Goal: Task Accomplishment & Management: Manage account settings

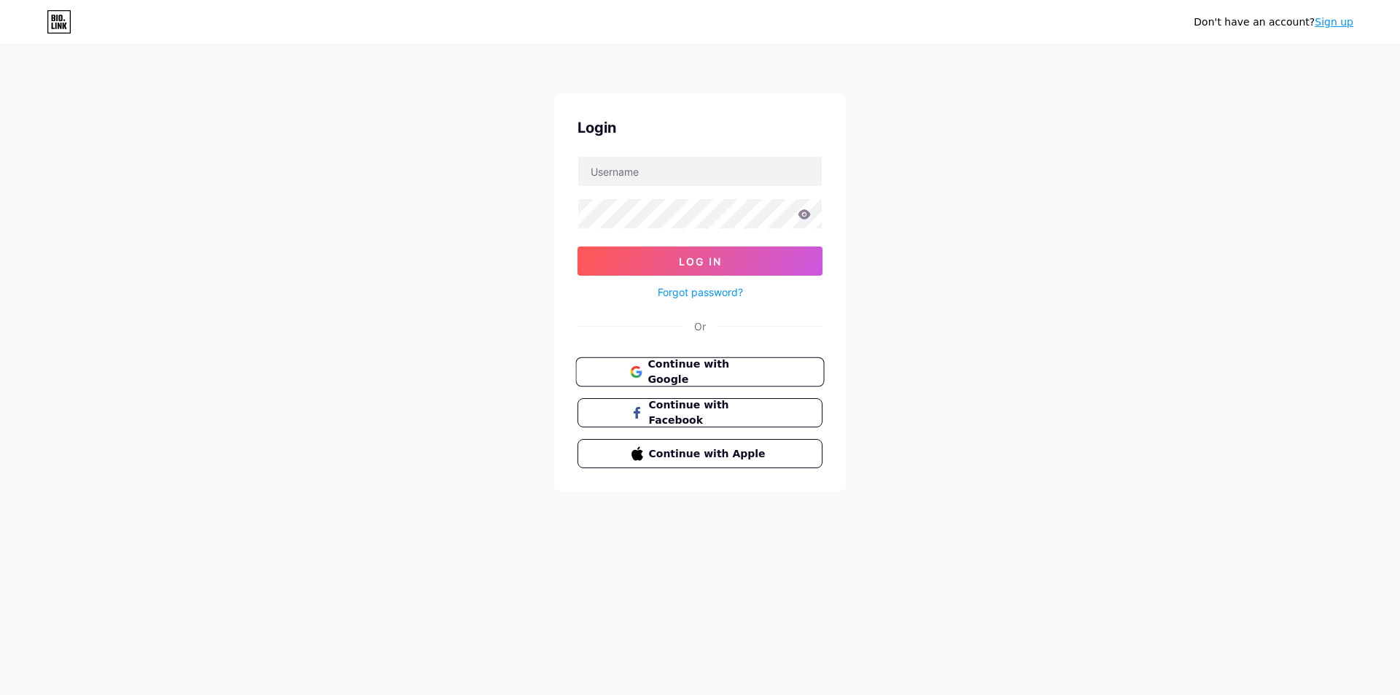
click at [680, 365] on span "Continue with Google" at bounding box center [709, 372] width 122 height 31
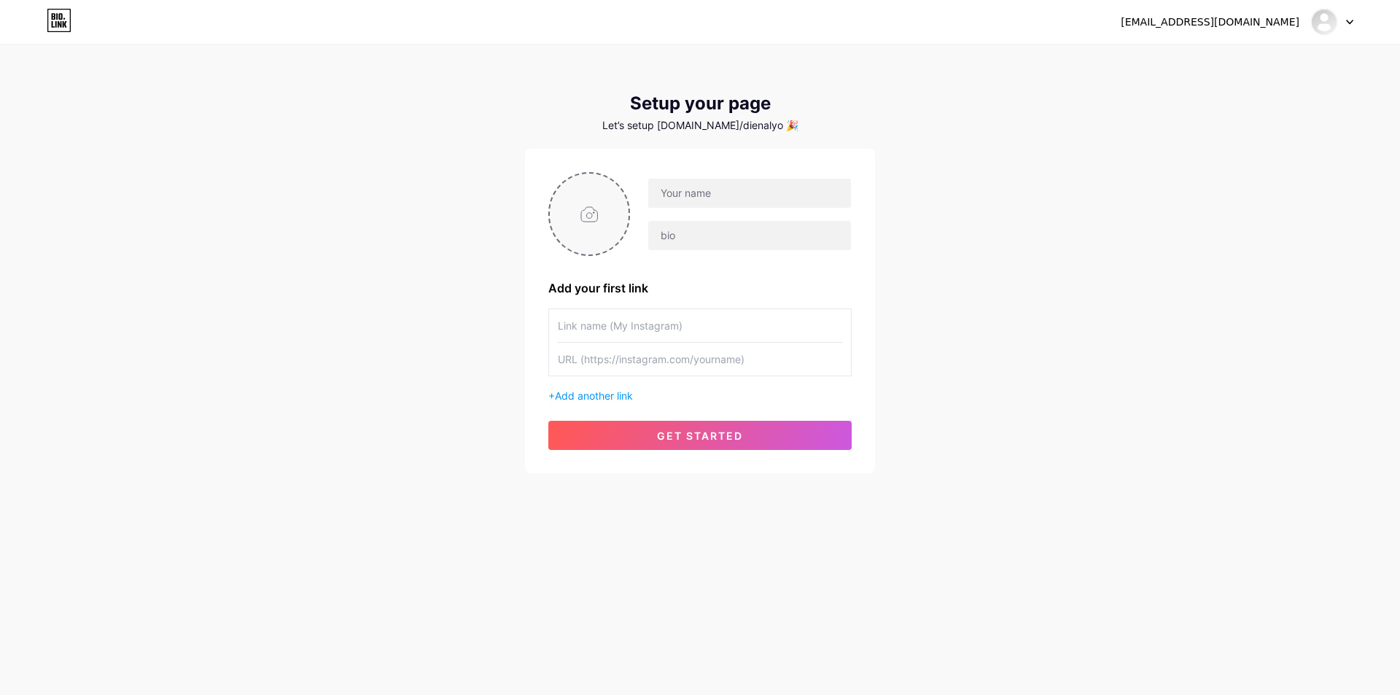
click at [576, 203] on input "file" at bounding box center [589, 214] width 79 height 81
type input "C:\fakepath\photo_2025-07-24_14-42-19 (2).jpg"
click at [696, 201] on input "text" at bounding box center [749, 193] width 203 height 29
paste input "[URL][DOMAIN_NAME]"
type input "[URL][DOMAIN_NAME]"
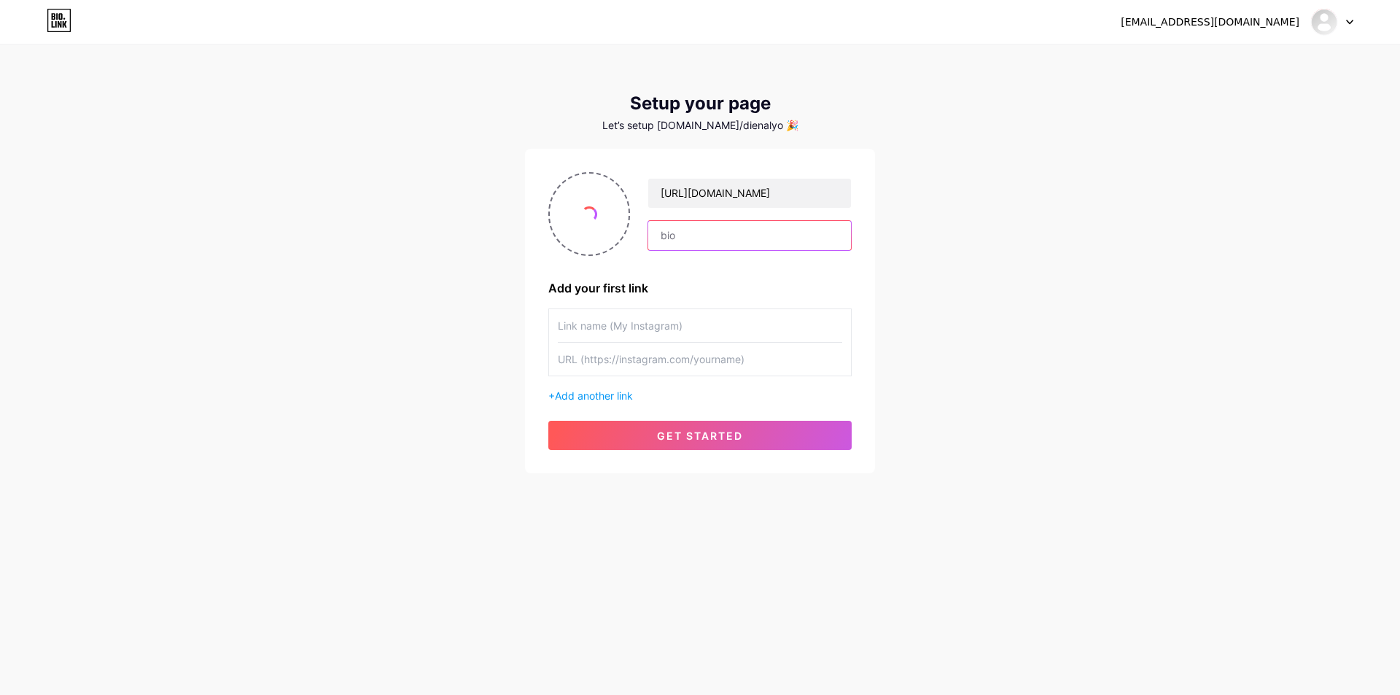
click at [691, 244] on input "text" at bounding box center [749, 235] width 203 height 29
paste input "[URL][DOMAIN_NAME]"
type input "[URL][DOMAIN_NAME]"
drag, startPoint x: 632, startPoint y: 327, endPoint x: 637, endPoint y: 343, distance: 17.8
click at [632, 327] on input "text" at bounding box center [700, 325] width 284 height 33
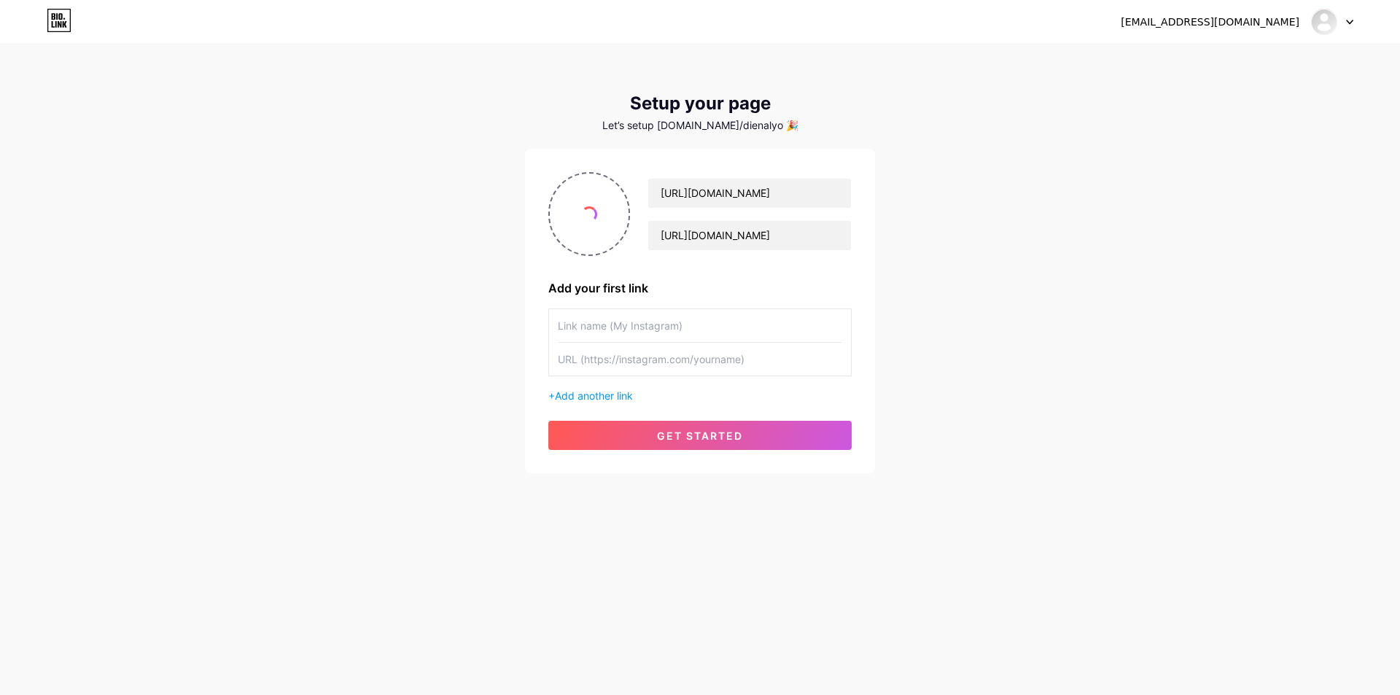
paste input "[URL][DOMAIN_NAME]"
type input "[URL][DOMAIN_NAME]"
click at [637, 380] on div "[URL][DOMAIN_NAME] + Add another link" at bounding box center [699, 355] width 303 height 95
click at [643, 369] on input "text" at bounding box center [700, 359] width 284 height 33
paste input "[URL][DOMAIN_NAME]"
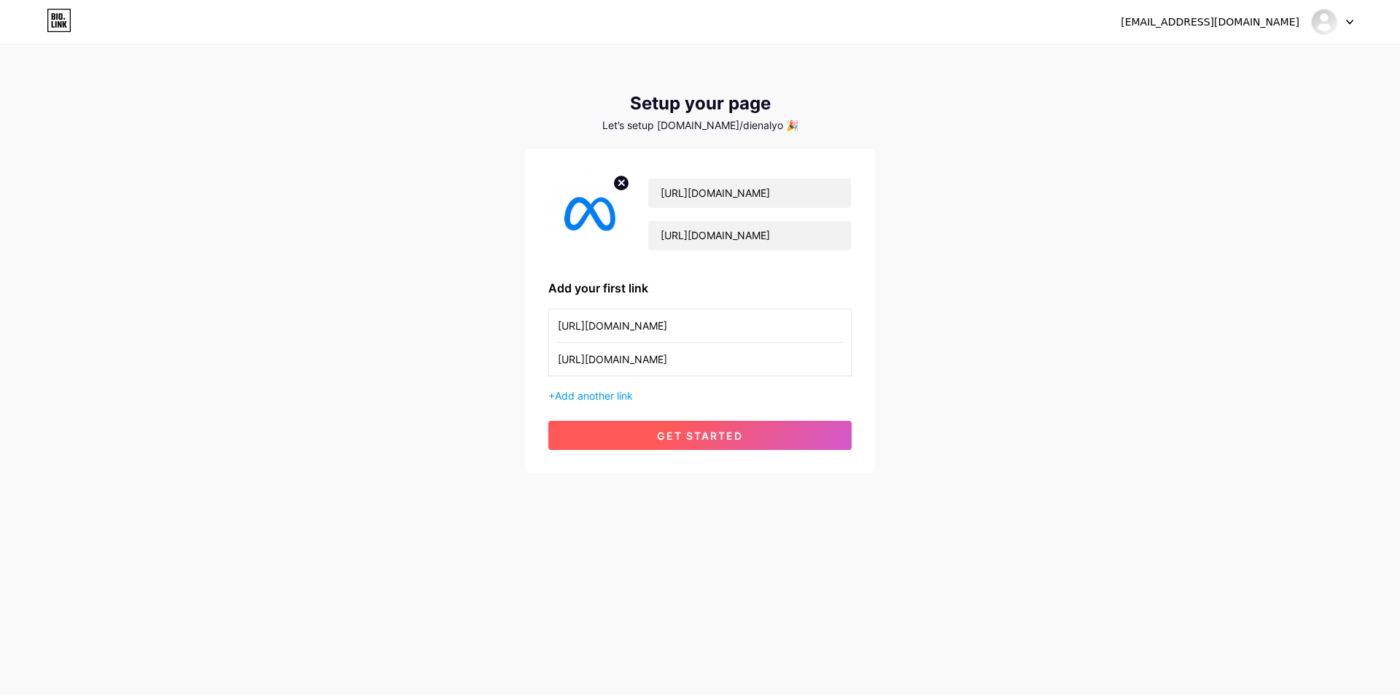
type input "[URL][DOMAIN_NAME]"
click at [717, 445] on button "get started" at bounding box center [699, 435] width 303 height 29
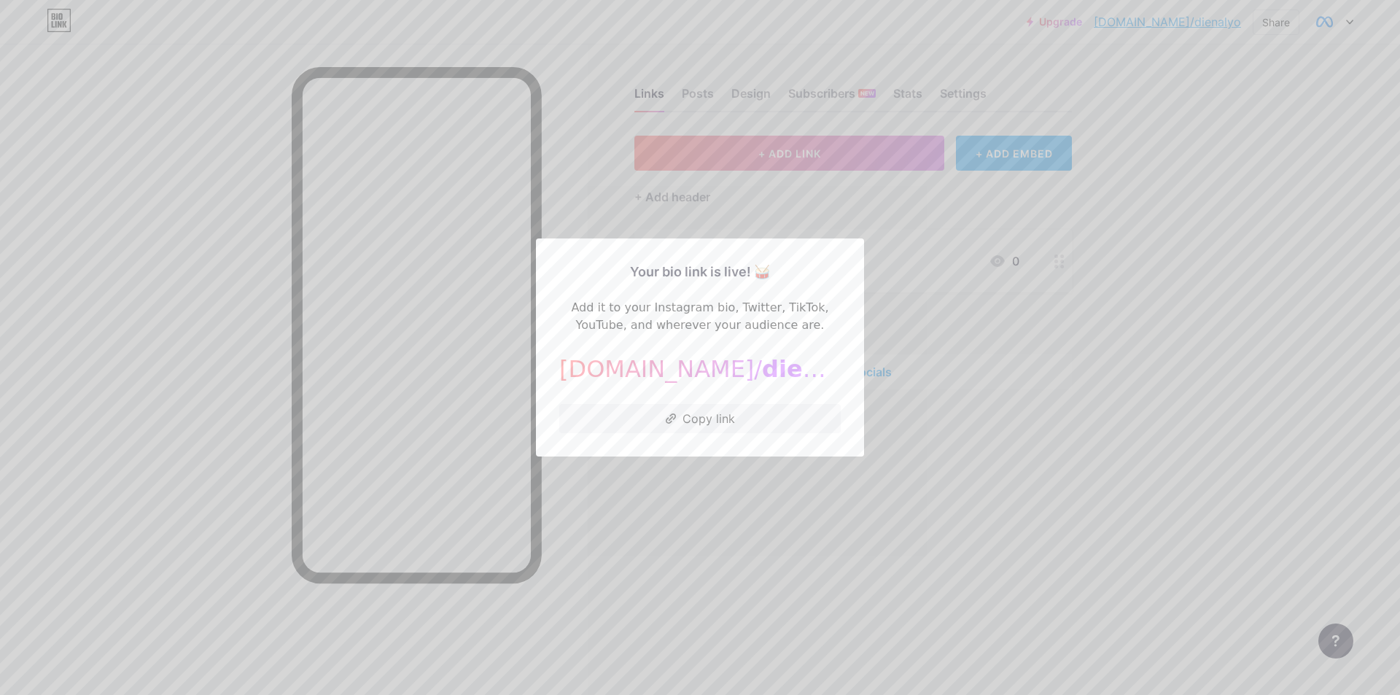
click at [1017, 296] on div at bounding box center [700, 347] width 1400 height 695
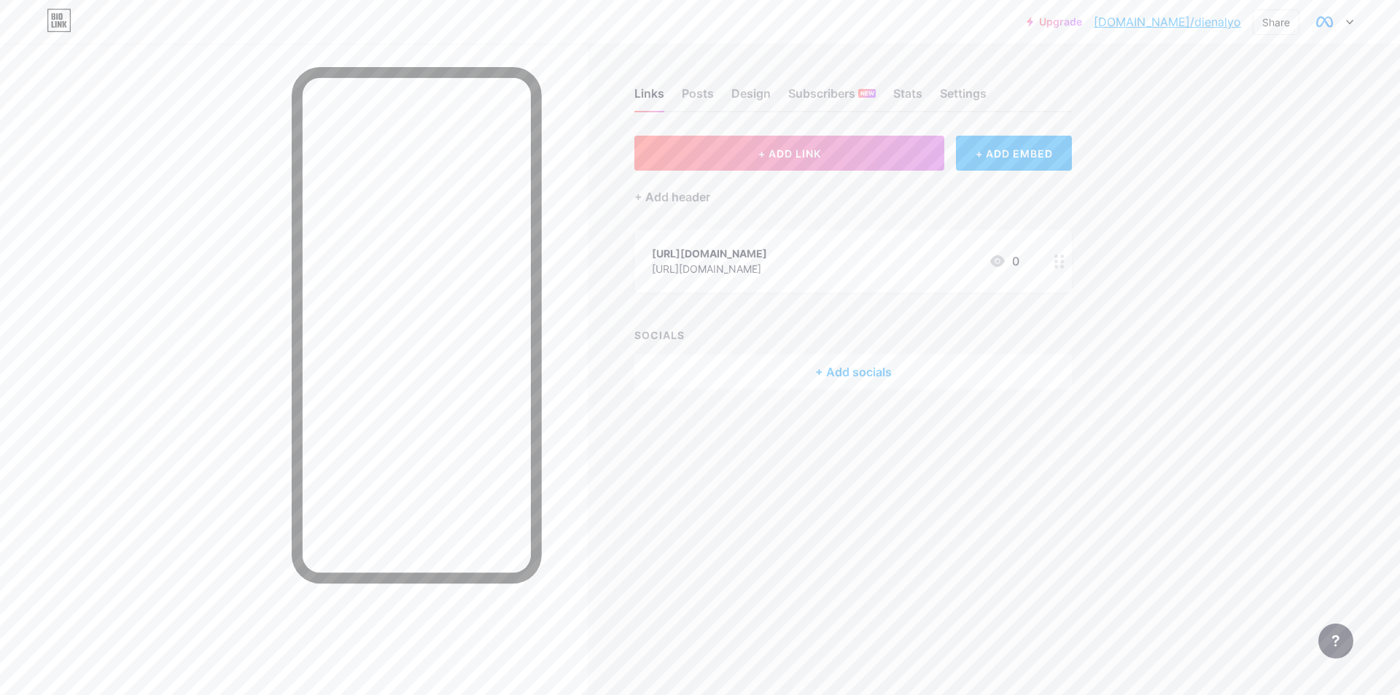
click at [767, 252] on div "[URL][DOMAIN_NAME]" at bounding box center [709, 253] width 115 height 15
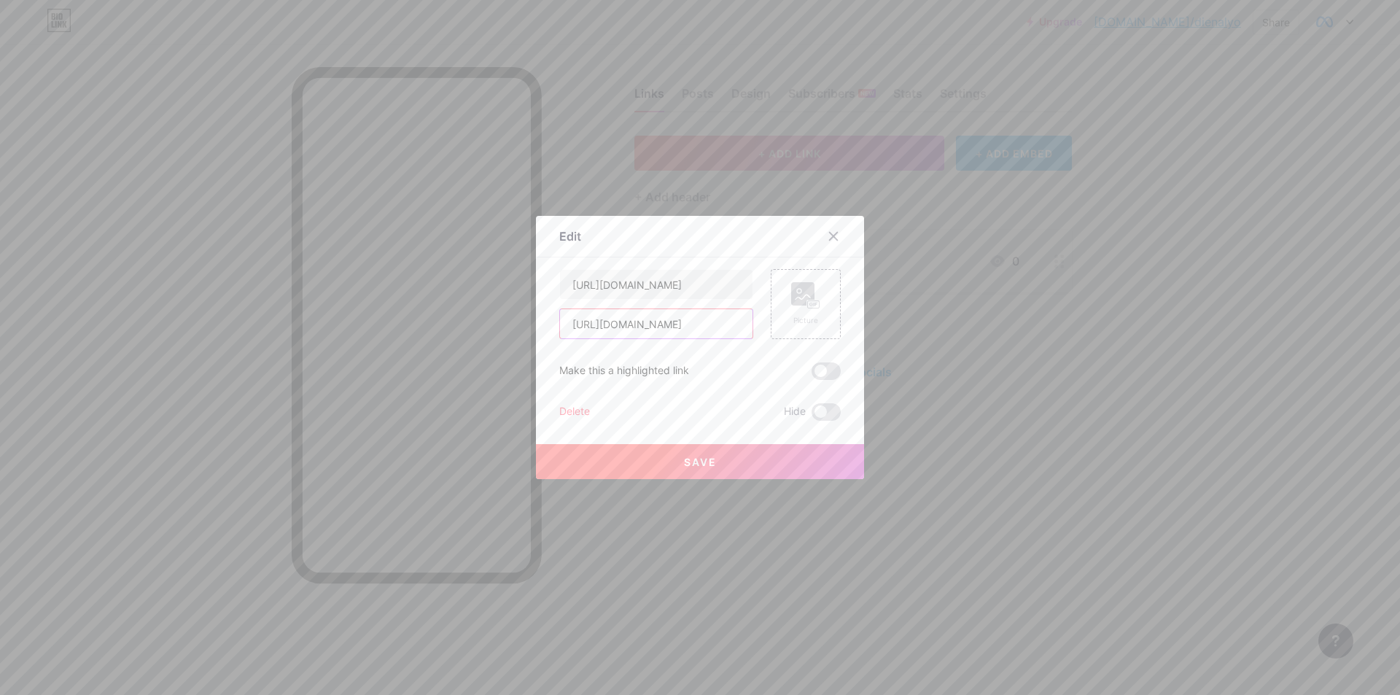
drag, startPoint x: 703, startPoint y: 323, endPoint x: 739, endPoint y: 322, distance: 36.5
click at [702, 323] on input "[URL][DOMAIN_NAME]" at bounding box center [656, 323] width 193 height 29
click at [838, 295] on div "Edit Content YouTube Play YouTube video without leaving your page. ADD Vimeo Pl…" at bounding box center [700, 347] width 328 height 263
click at [815, 296] on div "Picture" at bounding box center [806, 304] width 70 height 70
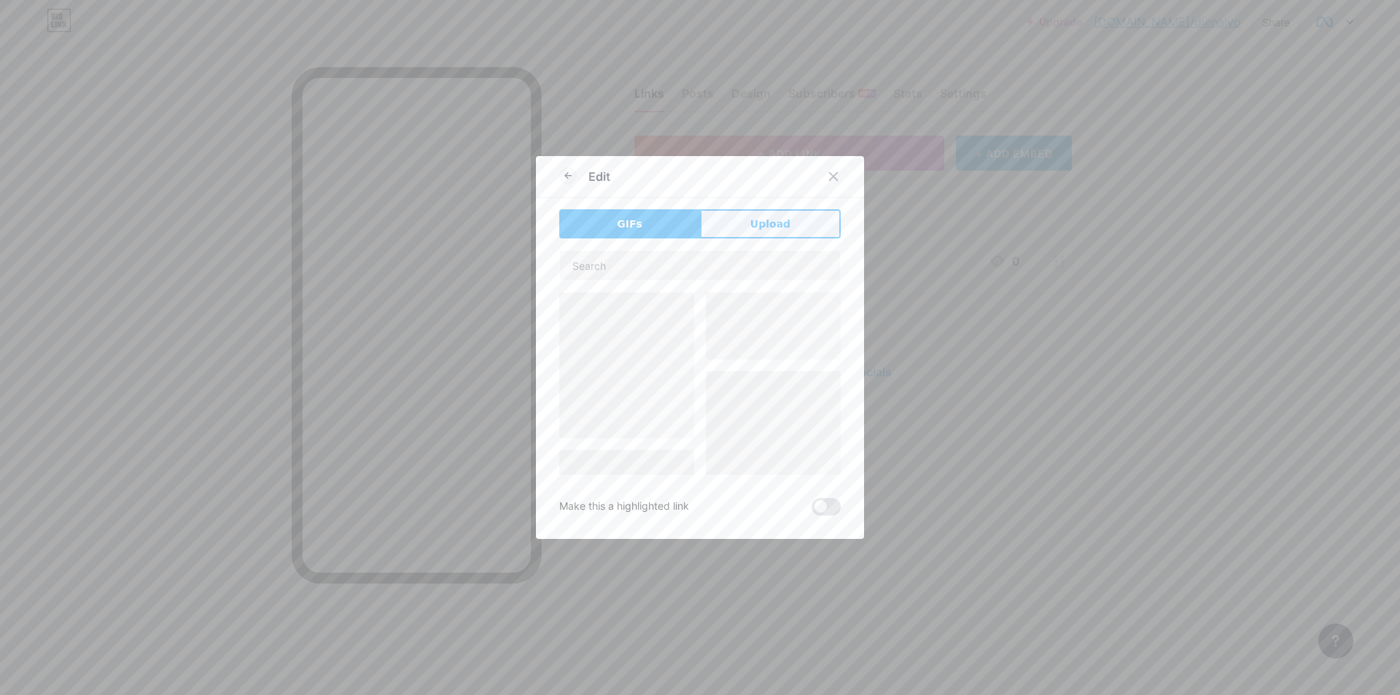
click at [783, 230] on button "Upload" at bounding box center [770, 223] width 141 height 29
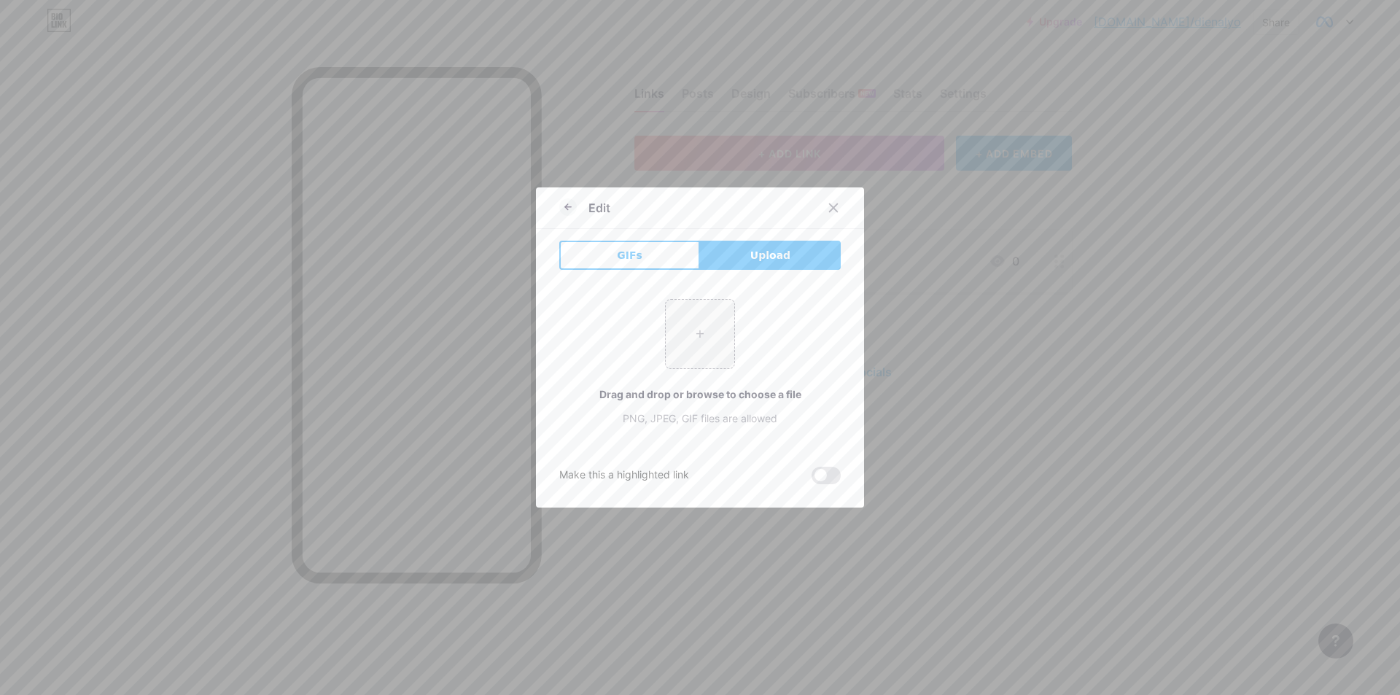
click at [733, 308] on div "+ Drag and drop or browse to choose a file PNG, JPEG, GIF files are allowed" at bounding box center [699, 362] width 281 height 127
click at [692, 344] on input "file" at bounding box center [700, 334] width 69 height 69
type input "C:\fakepath\photo_2025-07-24_14-42-19.jpg"
click at [617, 261] on span "GIFs" at bounding box center [630, 255] width 26 height 15
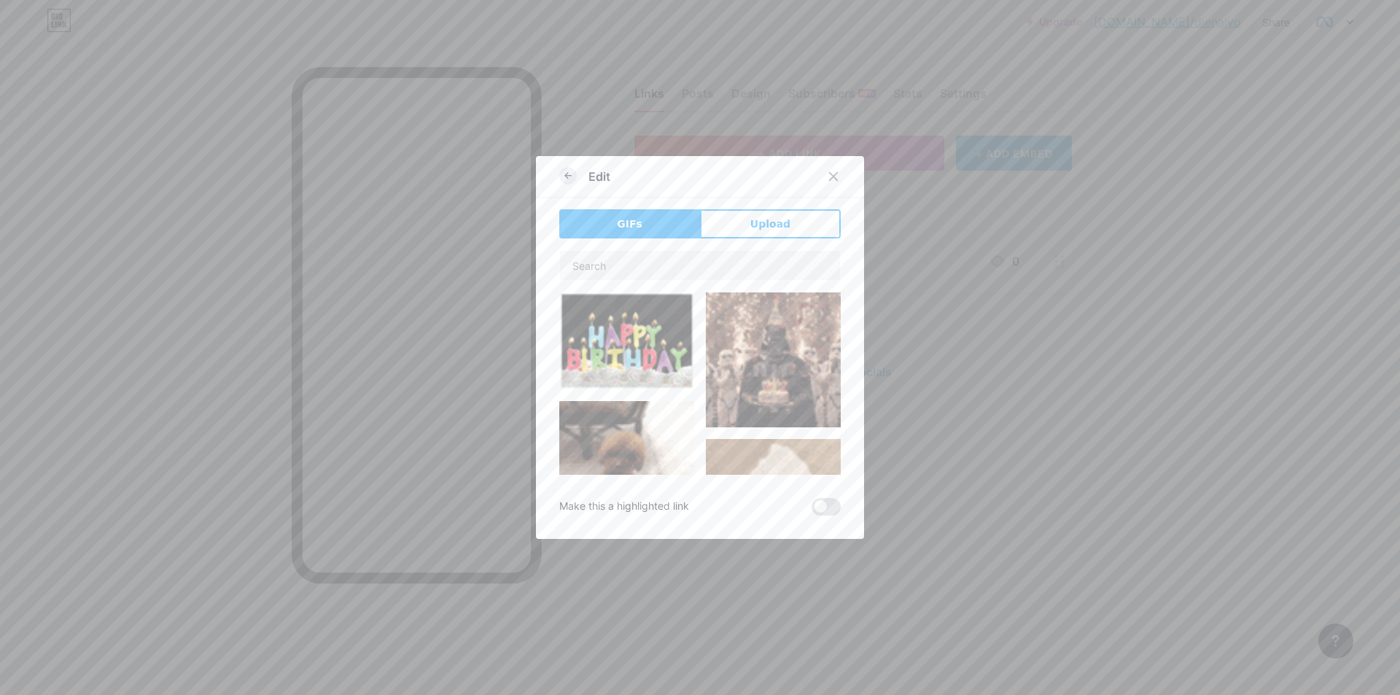
click at [562, 171] on icon at bounding box center [568, 176] width 18 height 18
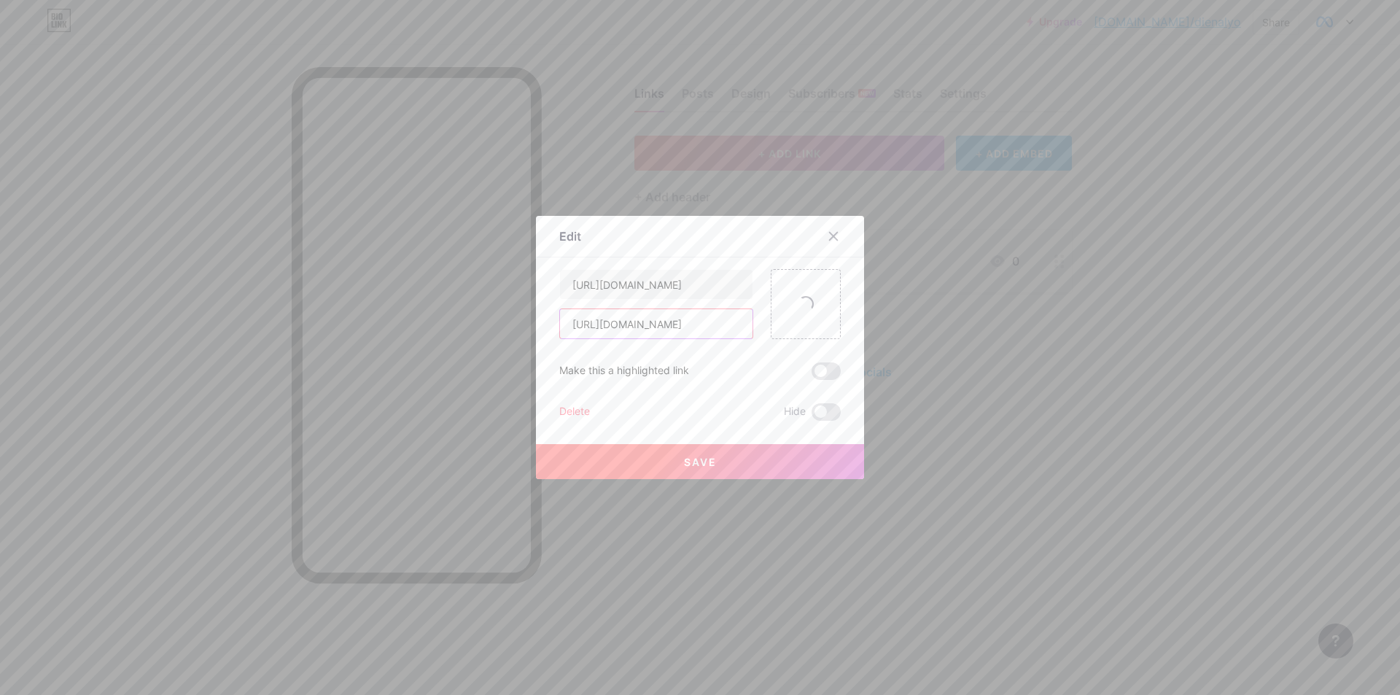
click at [702, 322] on input "[URL][DOMAIN_NAME]" at bounding box center [656, 323] width 193 height 29
paste input "[URL][DOMAIN_NAME][PERSON_NAME]"
type input "[URL][DOMAIN_NAME][PERSON_NAME]"
click at [626, 274] on input "[URL][DOMAIN_NAME]" at bounding box center [656, 284] width 193 height 29
type input "Submit an Appeal"
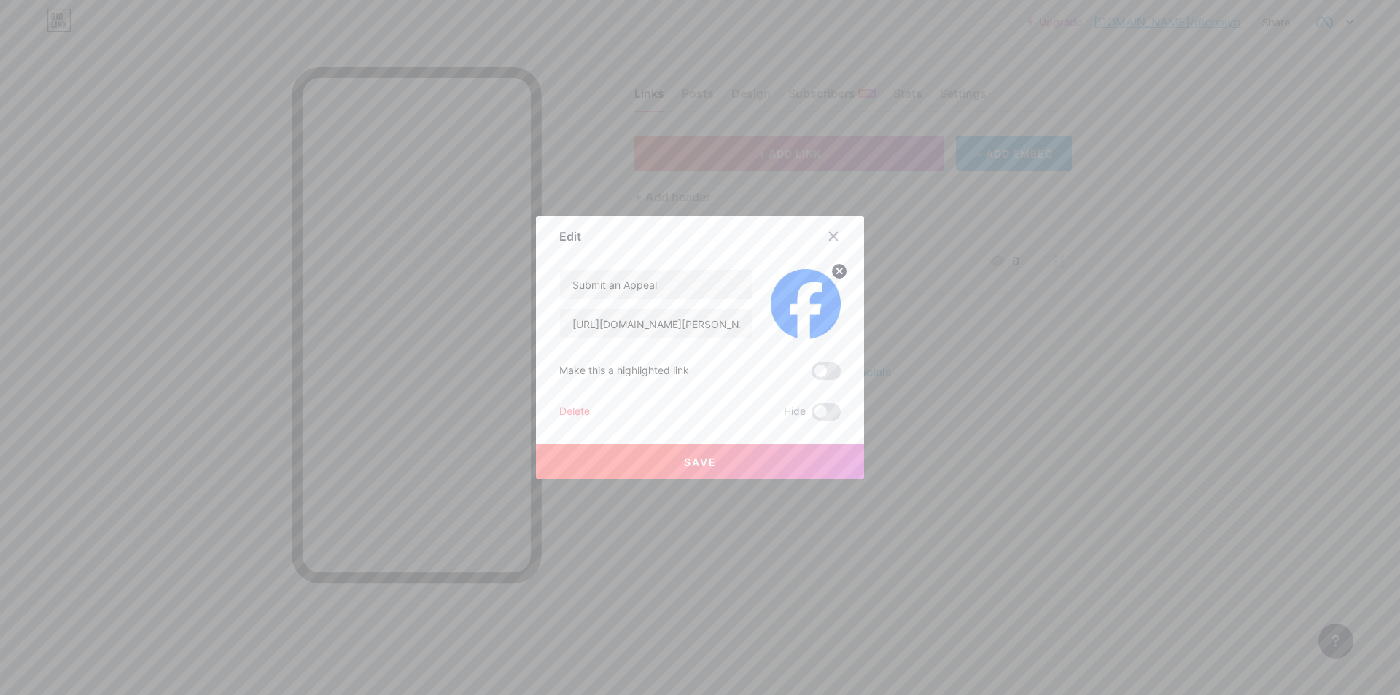
click at [739, 462] on button "Save" at bounding box center [700, 461] width 328 height 35
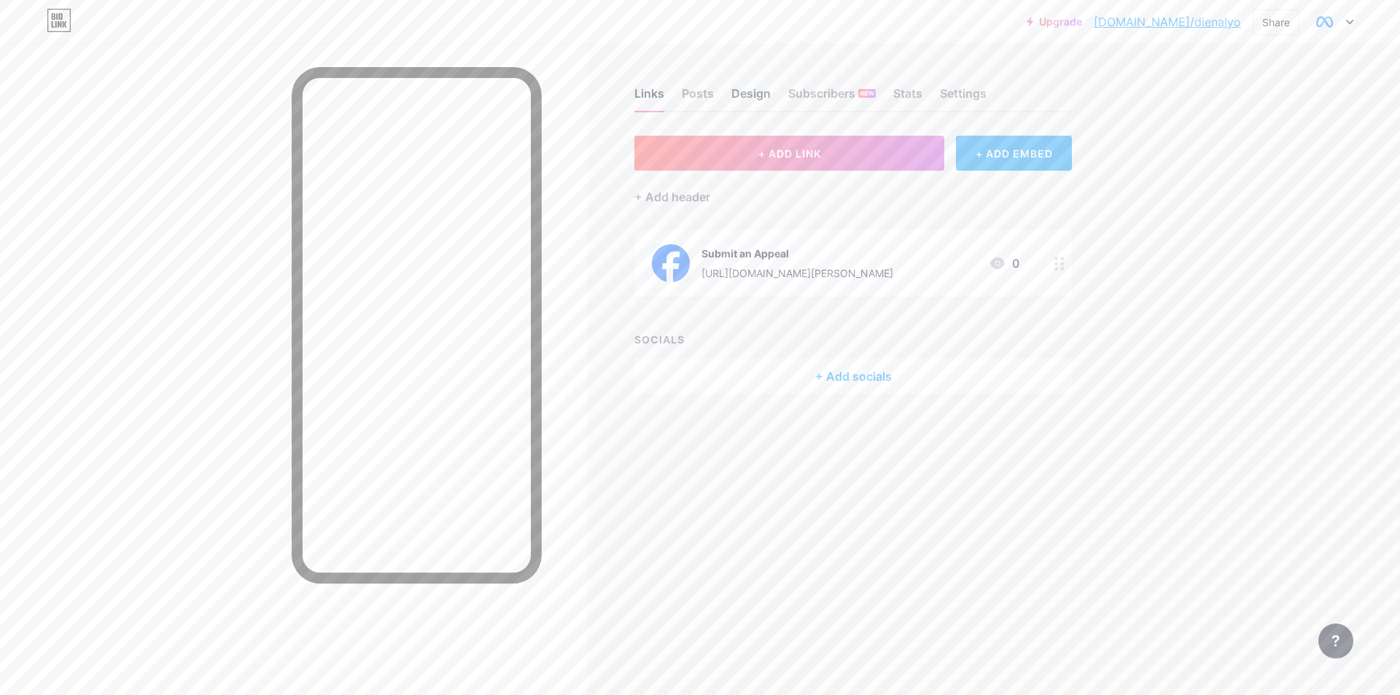
click at [735, 87] on div "Design" at bounding box center [750, 98] width 39 height 26
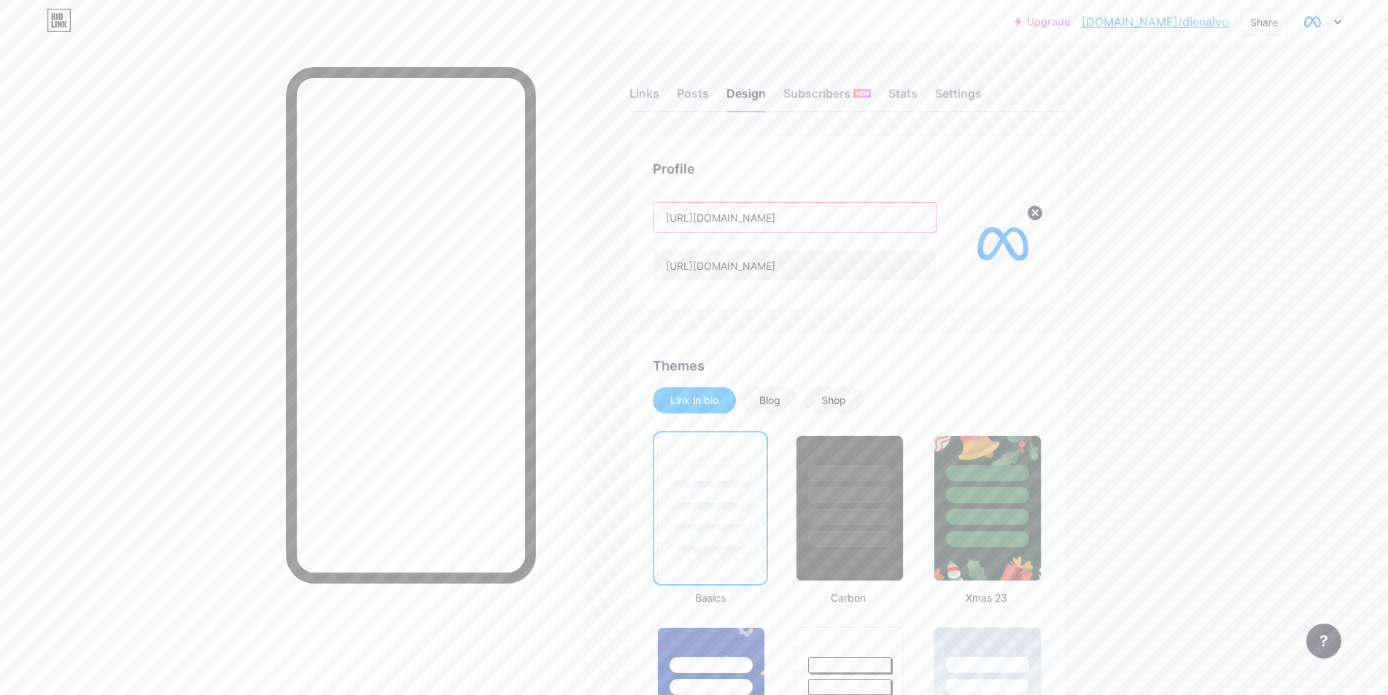
click at [791, 220] on input "[URL][DOMAIN_NAME]" at bounding box center [794, 217] width 282 height 29
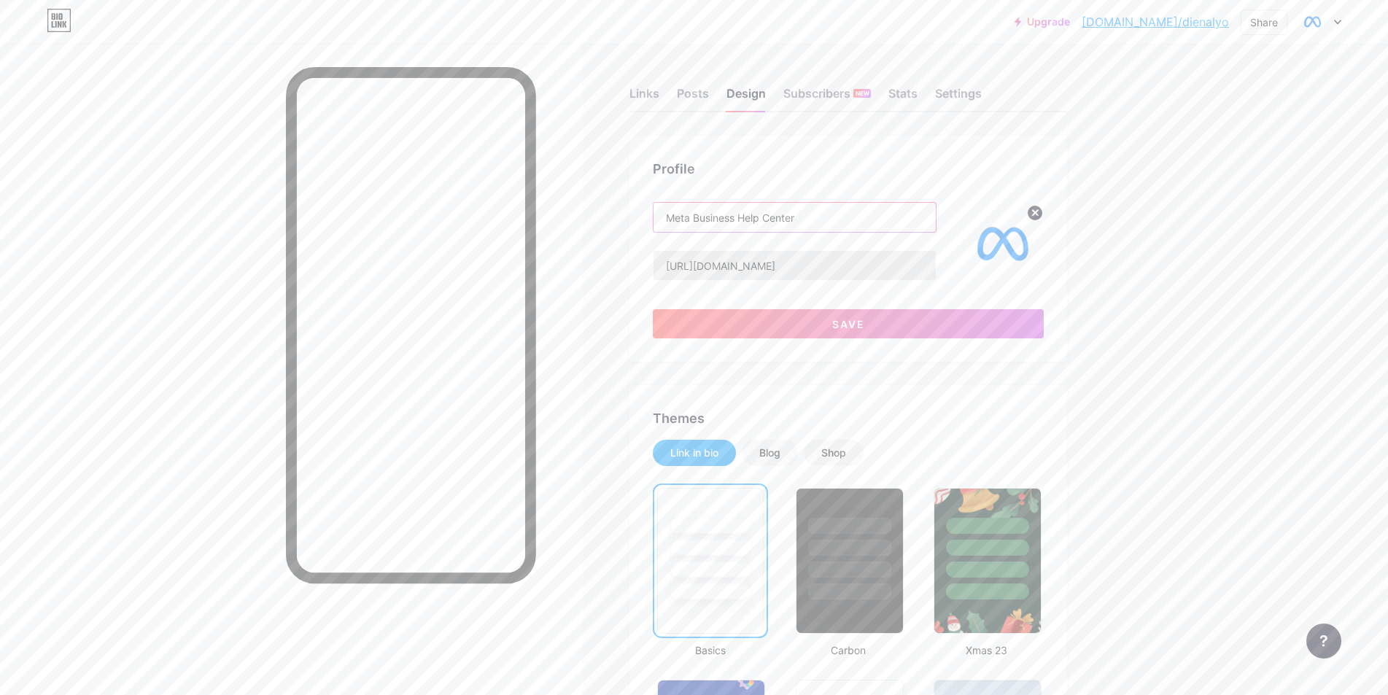
type input "Meta Business Help Center"
click at [806, 266] on input "[URL][DOMAIN_NAME]" at bounding box center [794, 265] width 282 height 29
click at [850, 337] on button "Save" at bounding box center [848, 323] width 391 height 29
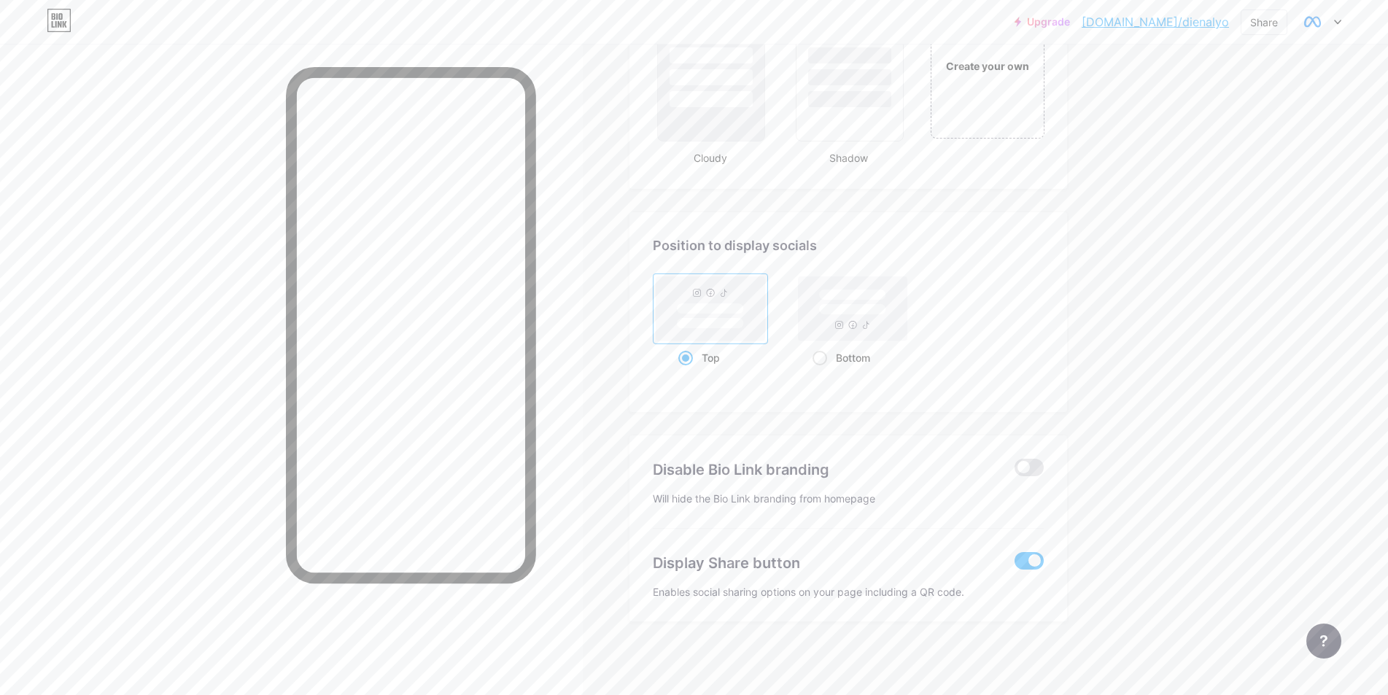
click at [1031, 558] on span at bounding box center [1028, 561] width 29 height 18
click at [1014, 564] on input "checkbox" at bounding box center [1014, 564] width 0 height 0
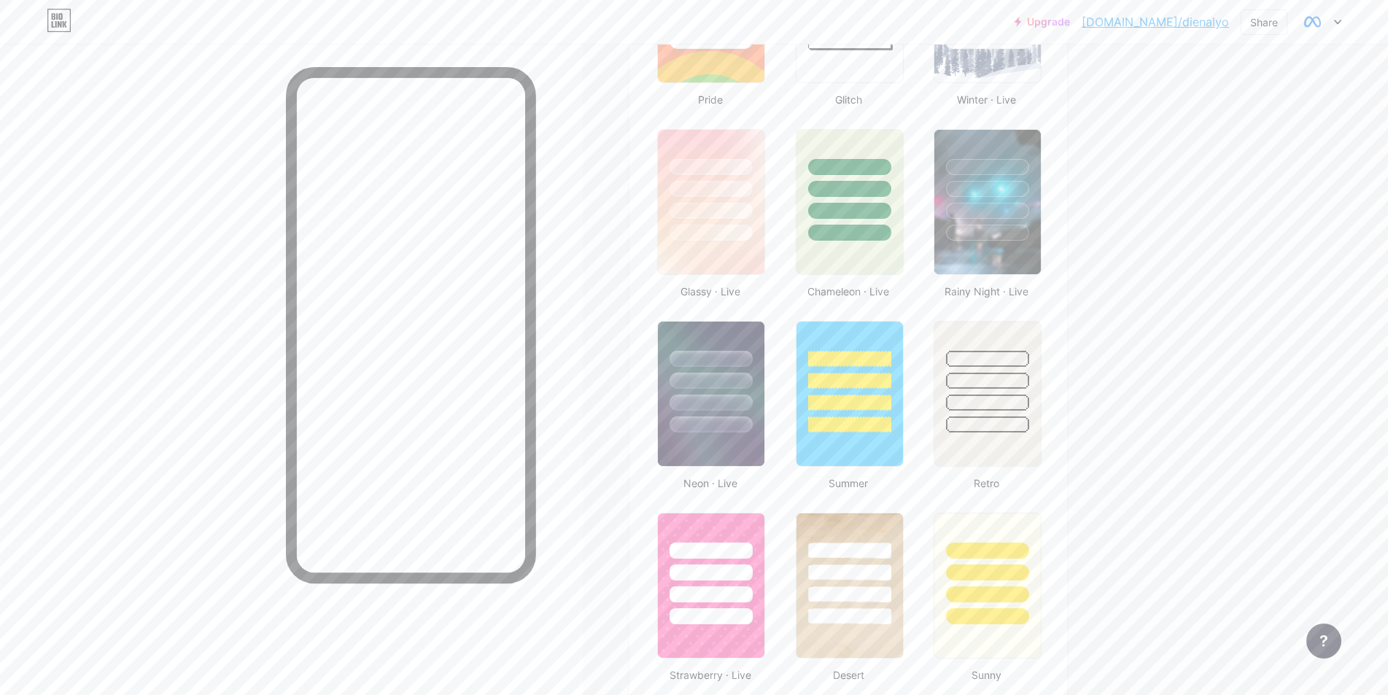
scroll to position [688, 0]
click at [1188, 15] on link "[DOMAIN_NAME]/dienalyo" at bounding box center [1155, 22] width 147 height 18
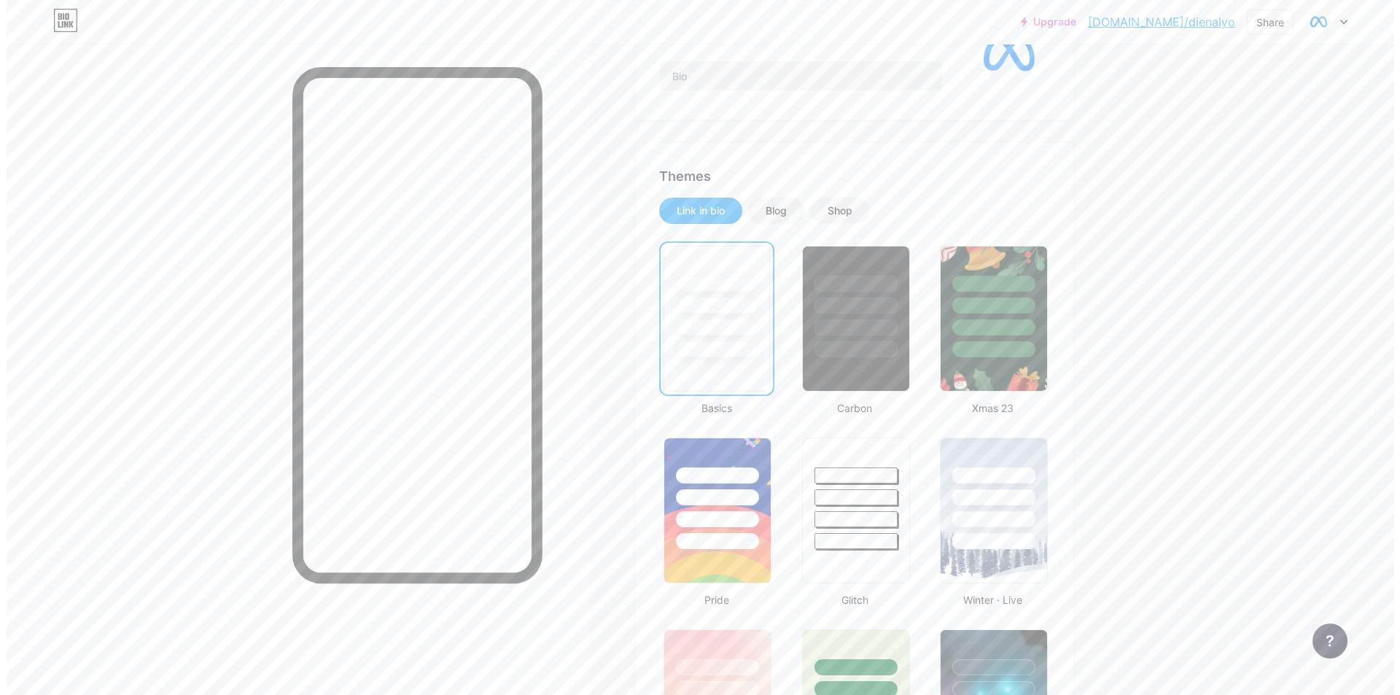
scroll to position [0, 0]
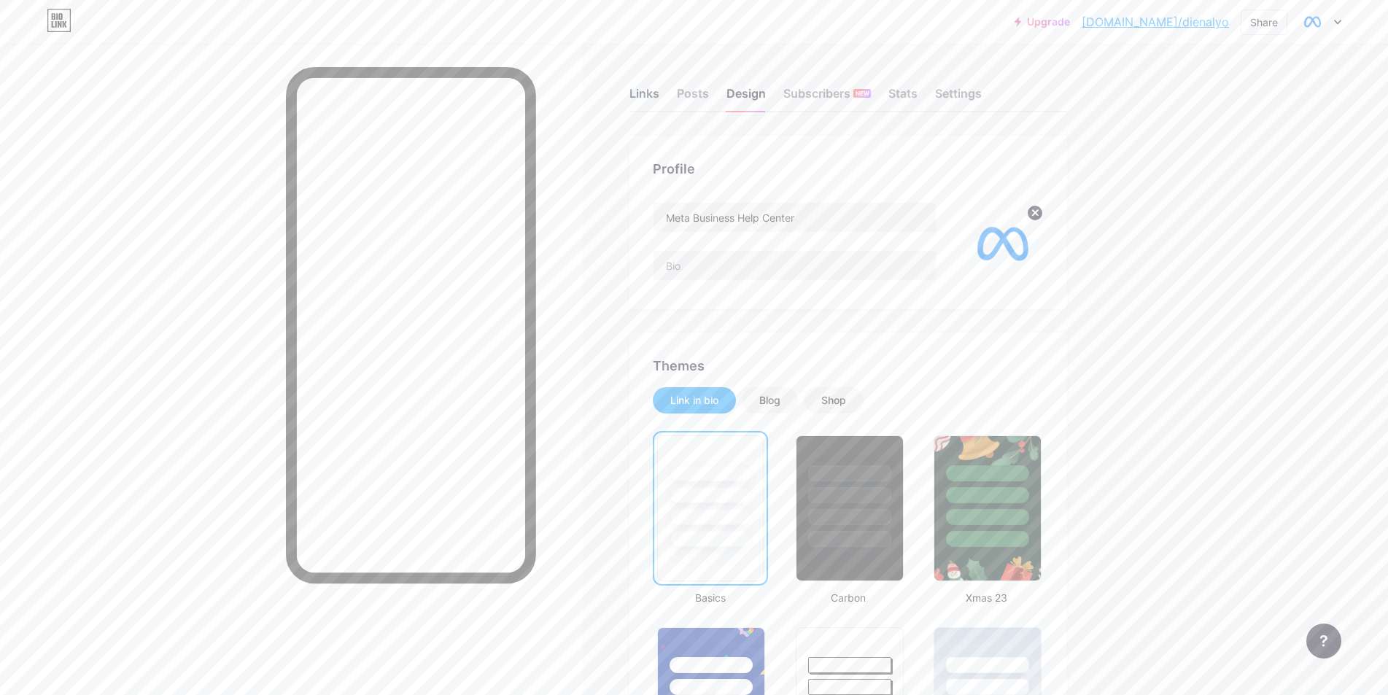
click at [653, 90] on div "Links" at bounding box center [644, 98] width 30 height 26
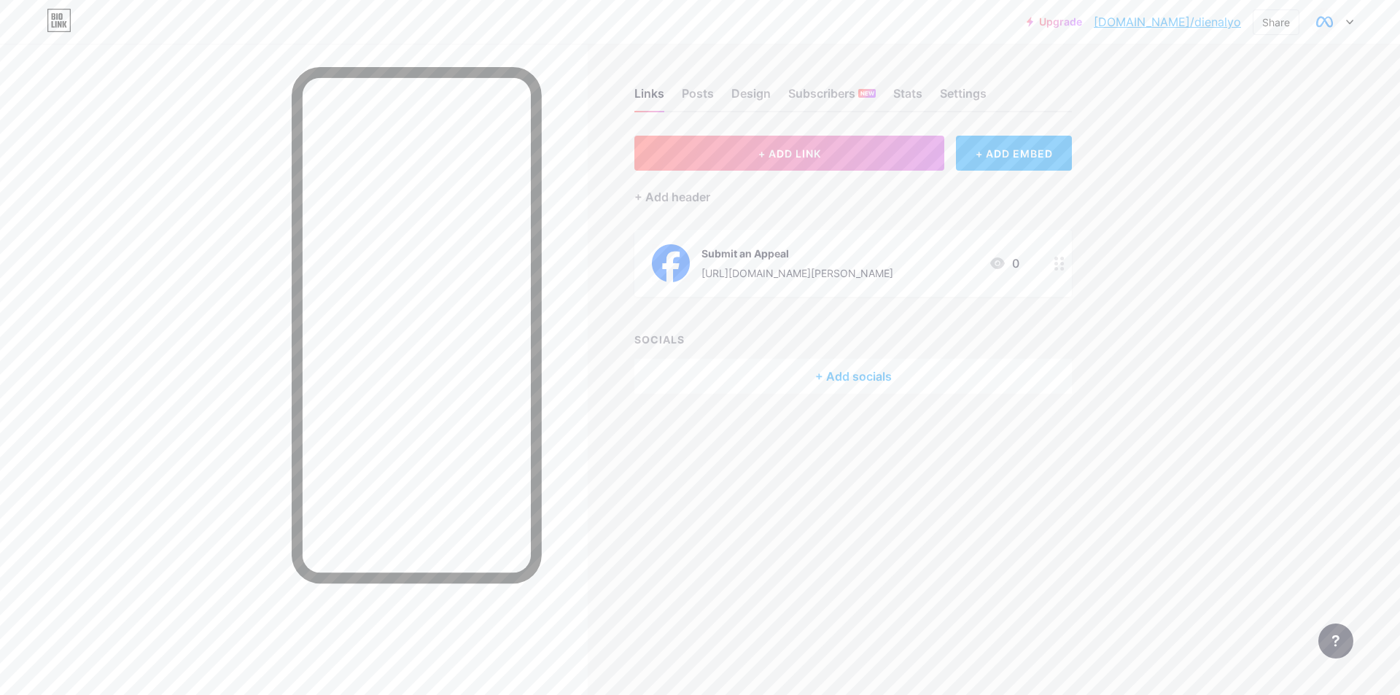
click at [833, 246] on div "Submit an Appeal" at bounding box center [798, 253] width 192 height 15
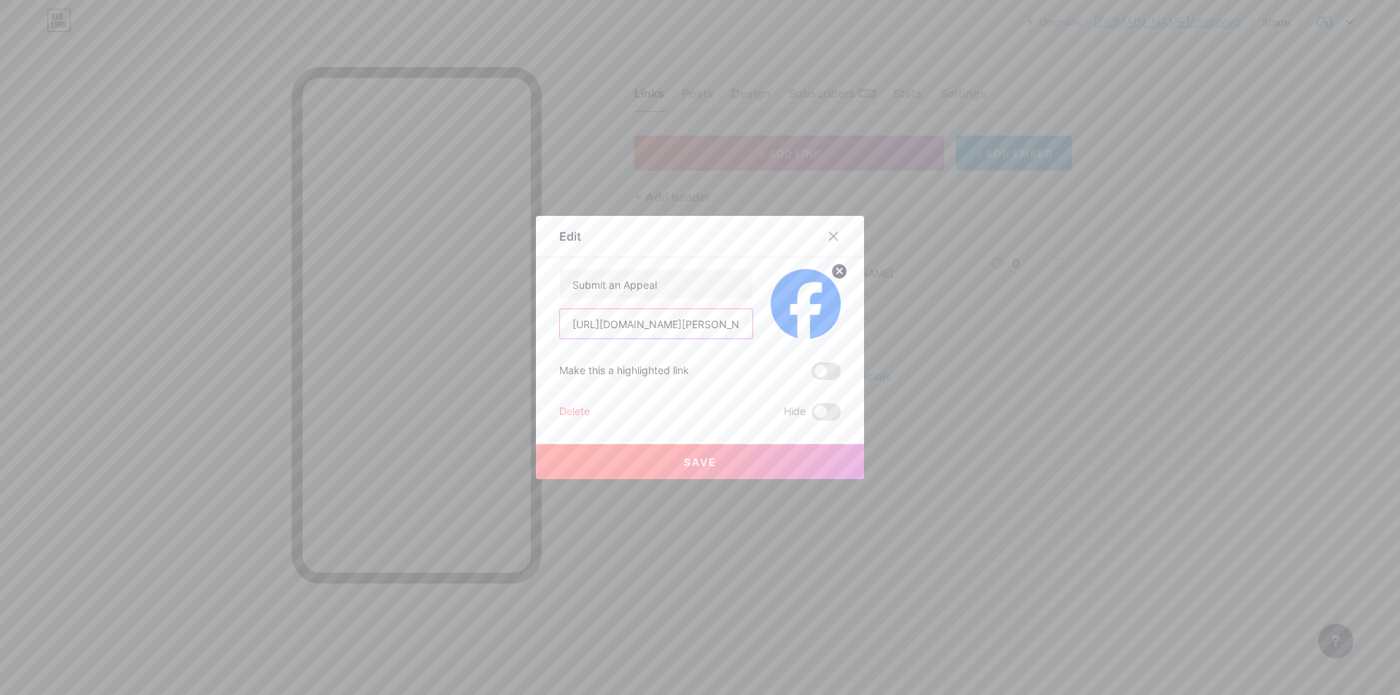
click at [734, 325] on input "[URL][DOMAIN_NAME][PERSON_NAME]" at bounding box center [656, 323] width 193 height 29
type input "[URL][DOMAIN_NAME][PERSON_NAME]"
click at [729, 469] on button "Save" at bounding box center [700, 461] width 328 height 35
